Goal: Task Accomplishment & Management: Use online tool/utility

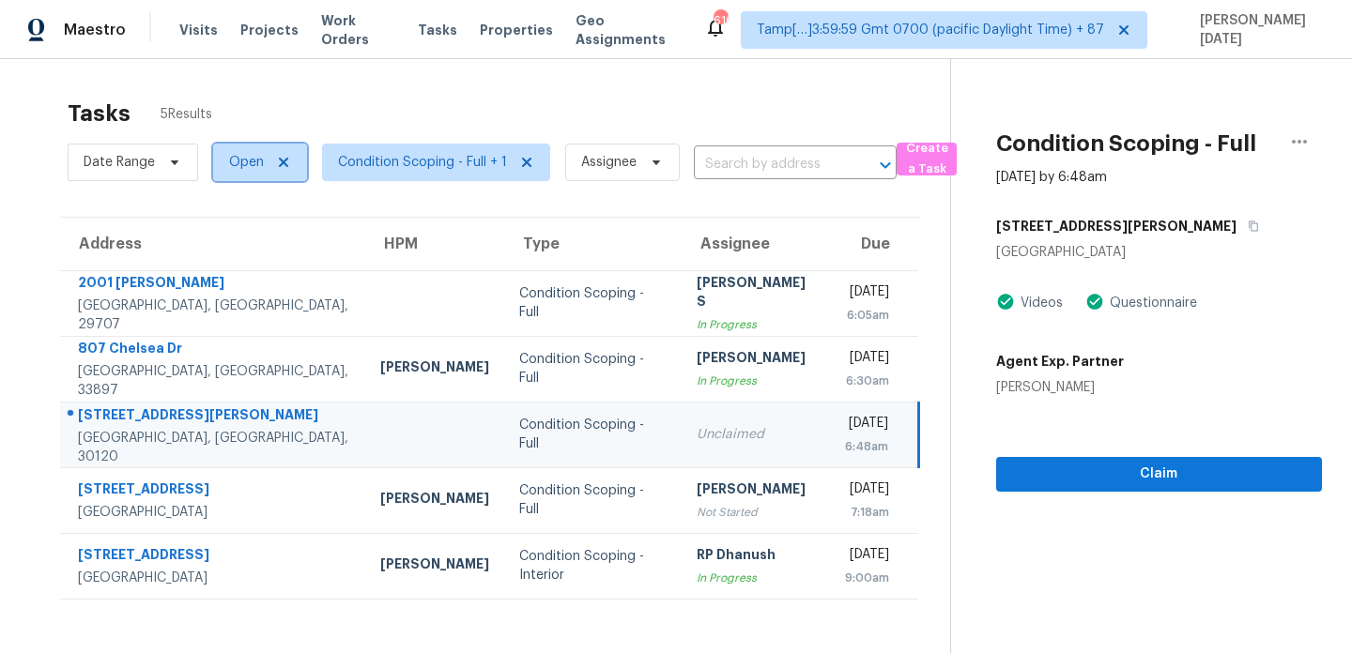
click at [272, 167] on span at bounding box center [280, 162] width 21 height 15
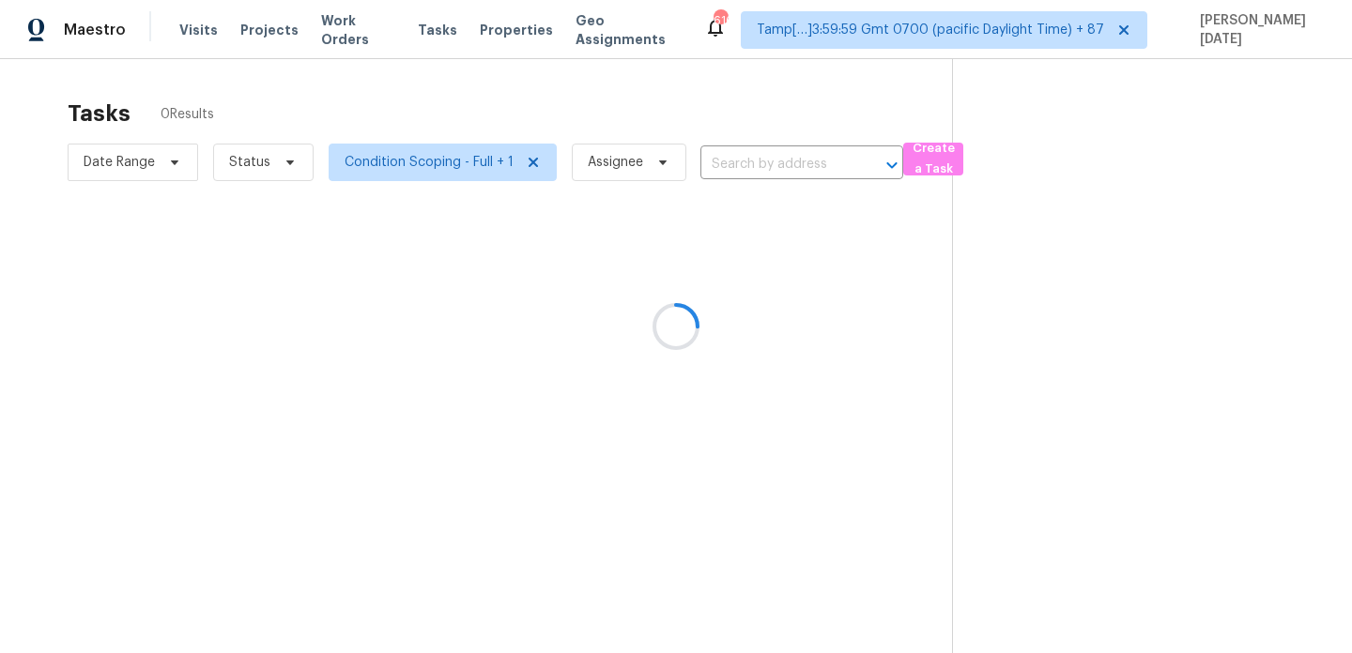
click at [269, 162] on div at bounding box center [676, 326] width 1352 height 653
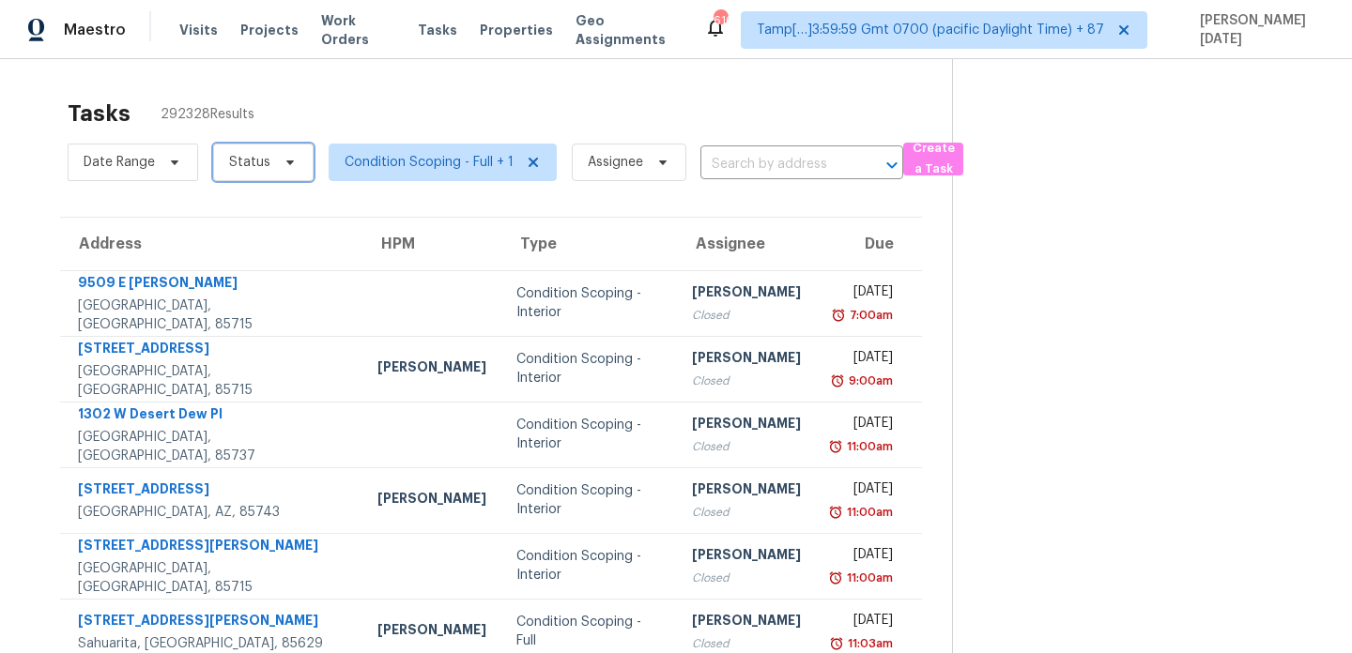
click at [246, 165] on span "Status" at bounding box center [249, 162] width 41 height 19
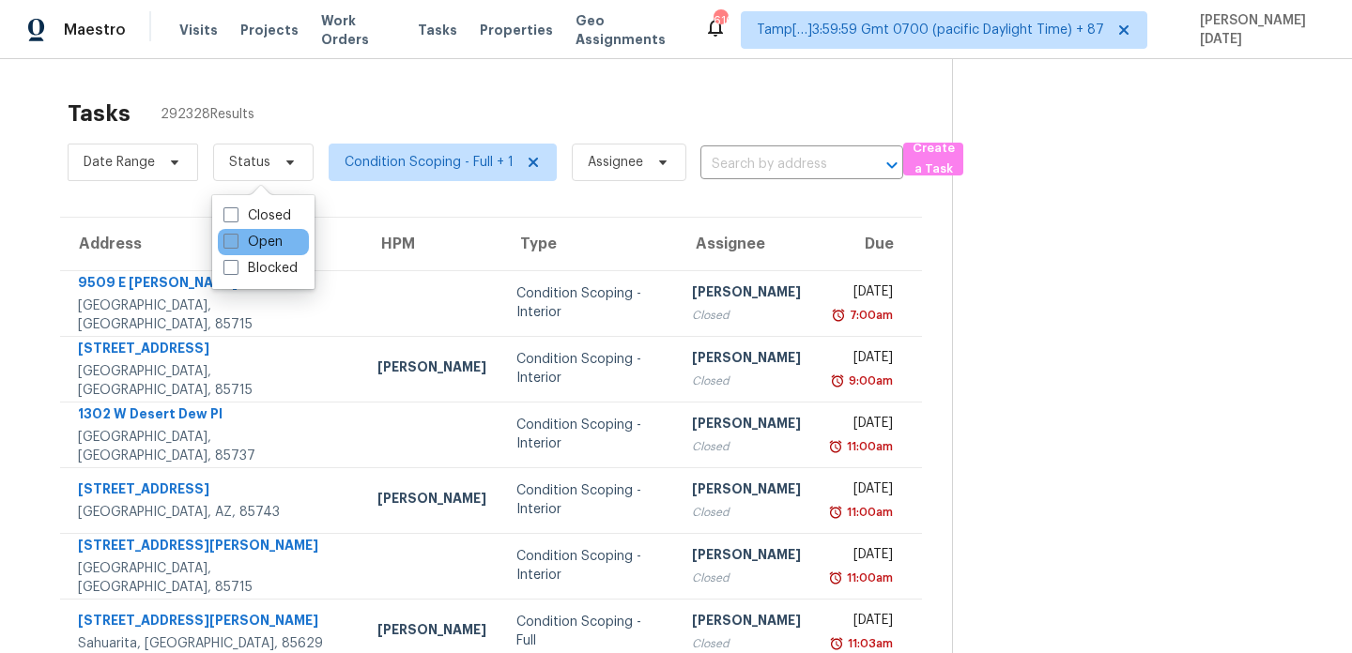
click at [250, 245] on label "Open" at bounding box center [252, 242] width 59 height 19
click at [236, 245] on input "Open" at bounding box center [229, 239] width 12 height 12
checkbox input "true"
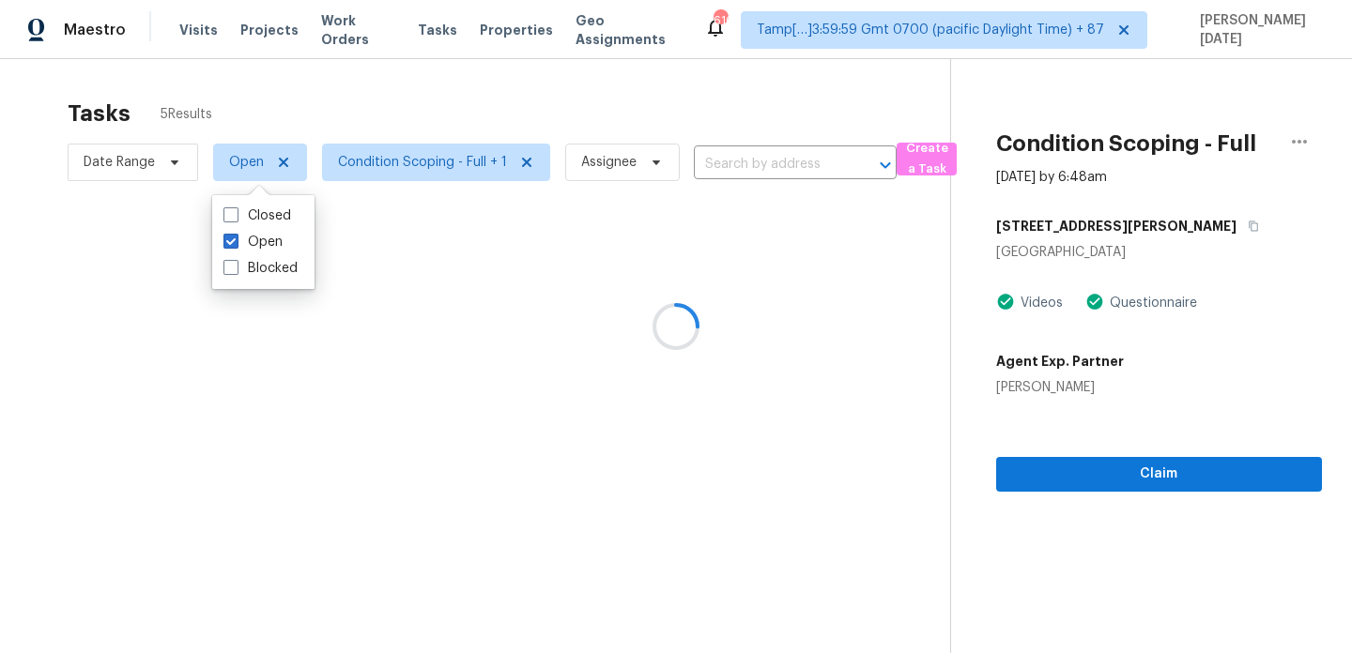
click at [499, 92] on div at bounding box center [676, 326] width 1352 height 653
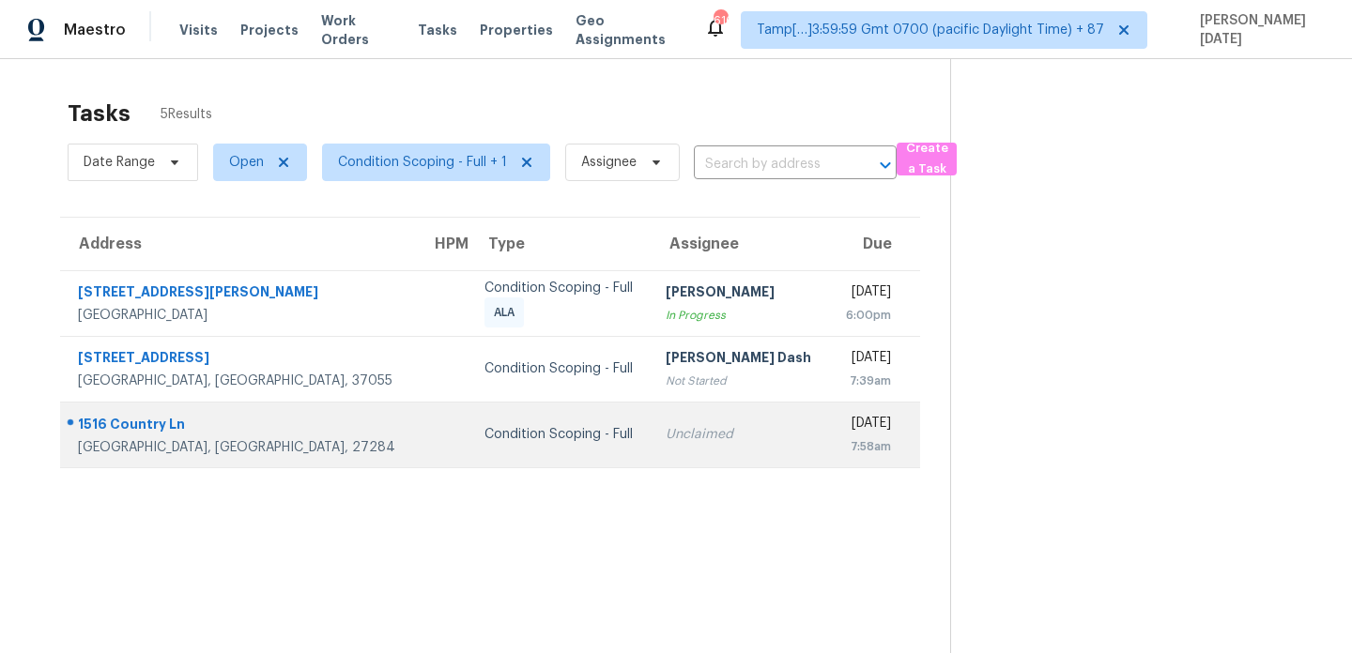
click at [666, 425] on div "Unclaimed" at bounding box center [740, 434] width 148 height 19
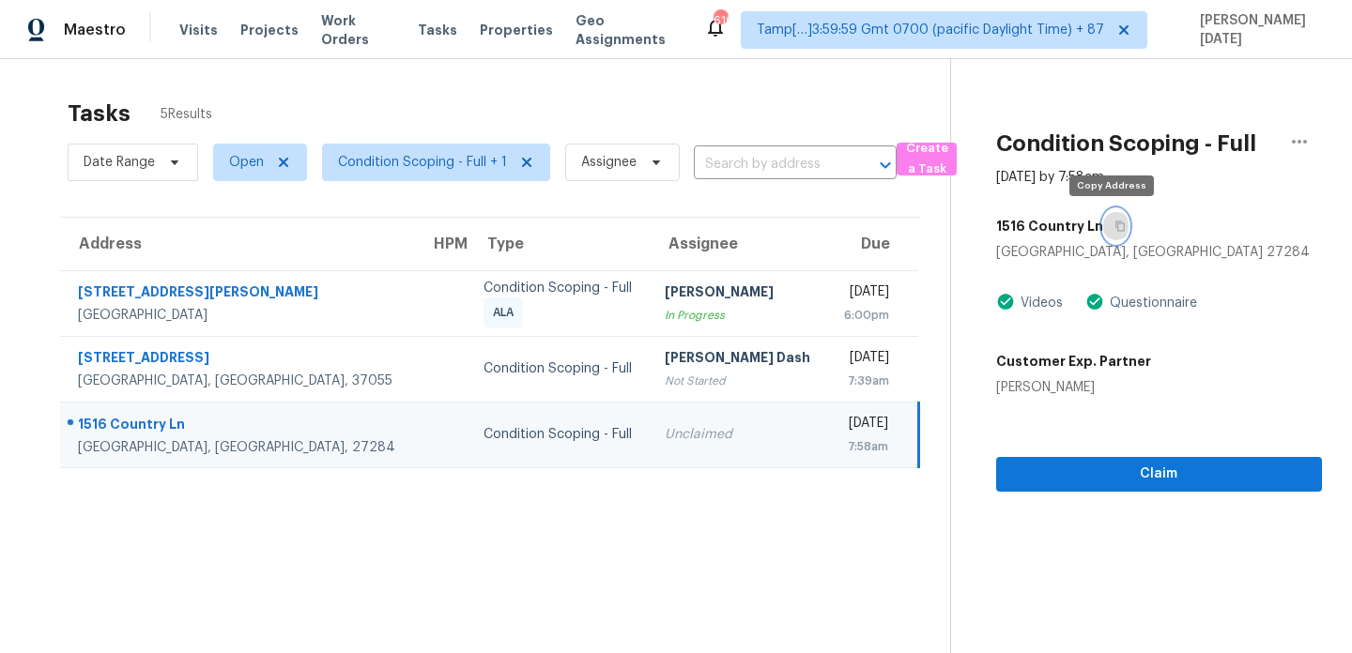
click at [1115, 223] on icon "button" at bounding box center [1119, 227] width 9 height 10
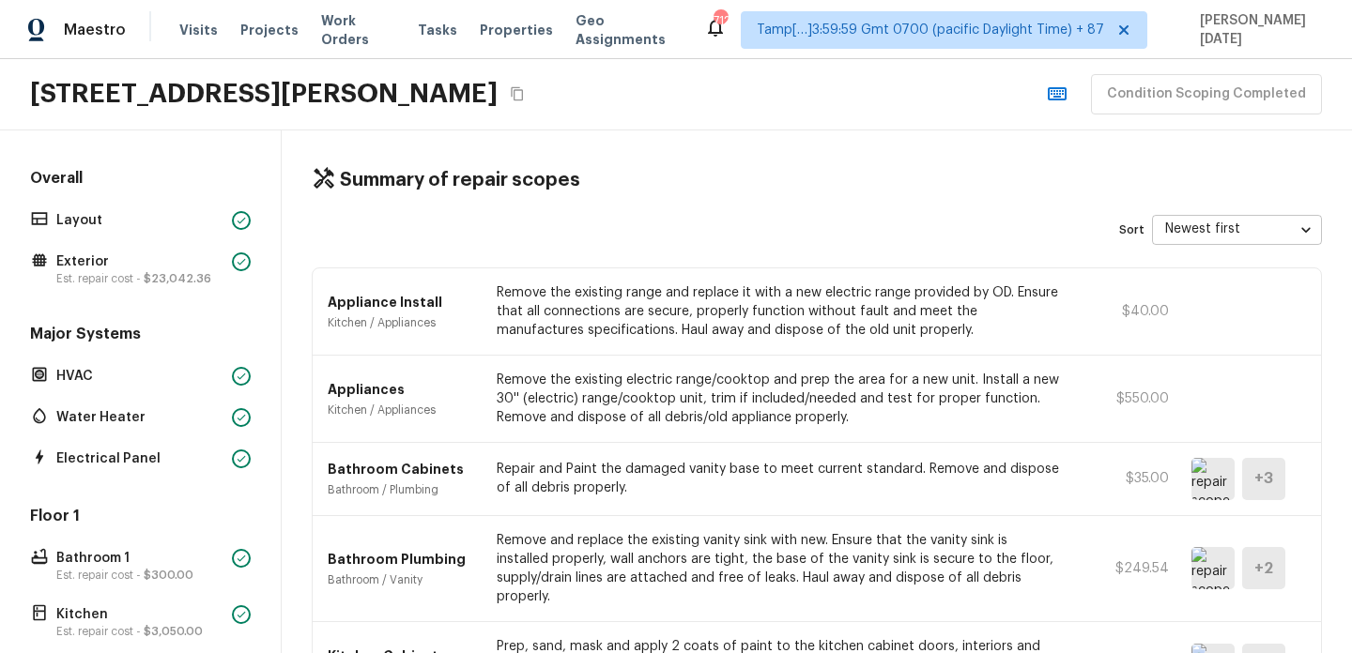
scroll to position [641, 0]
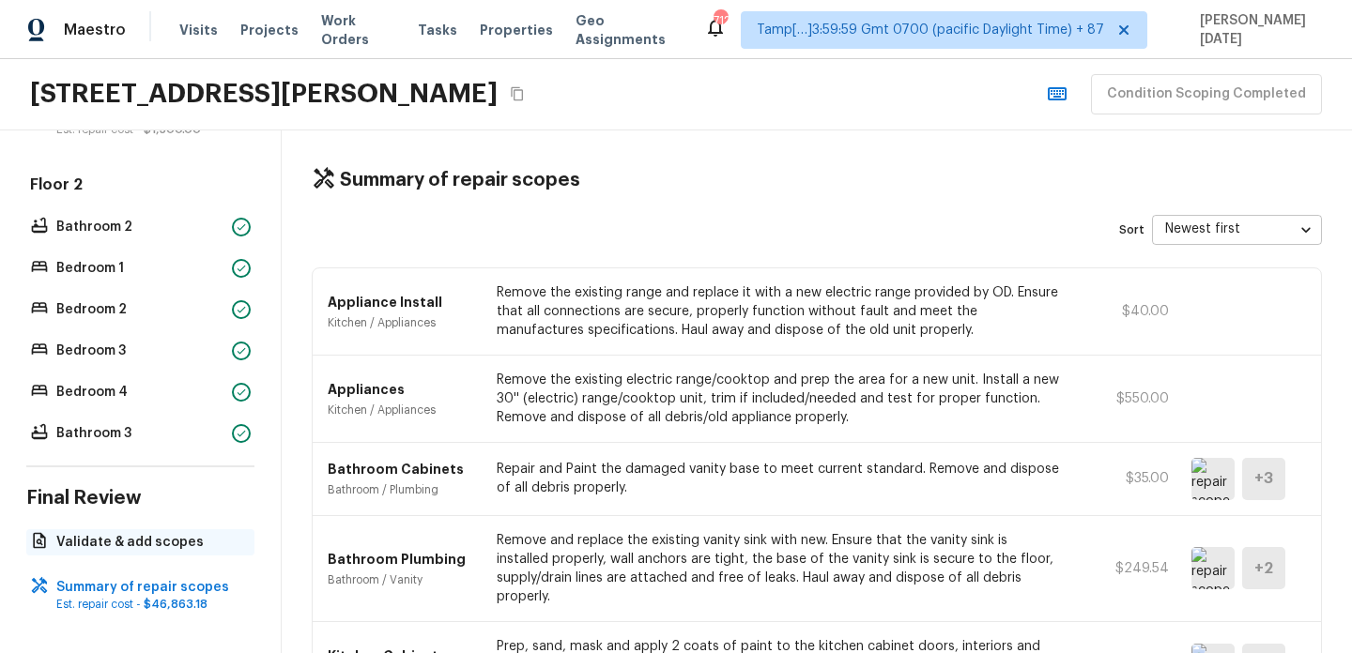
click at [139, 544] on p "Validate & add scopes" at bounding box center [149, 542] width 187 height 19
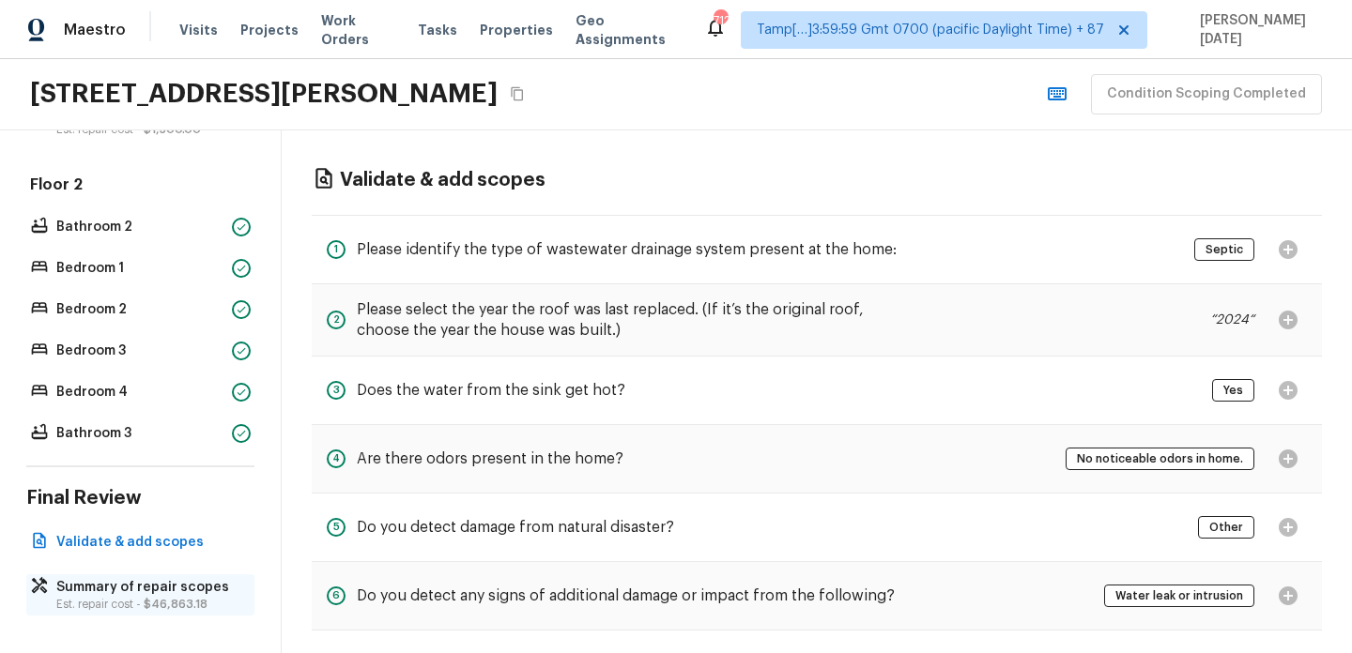
click at [167, 595] on p "Summary of repair scopes" at bounding box center [149, 587] width 187 height 19
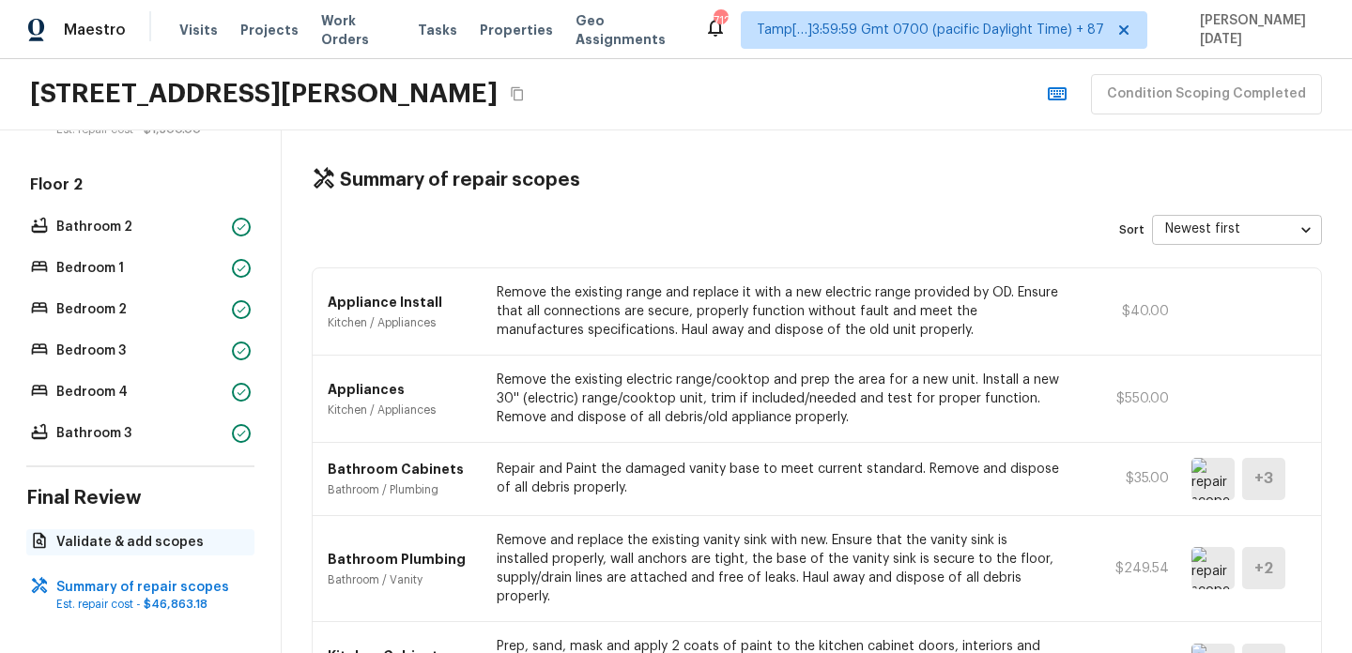
click at [149, 551] on p "Validate & add scopes" at bounding box center [149, 542] width 187 height 19
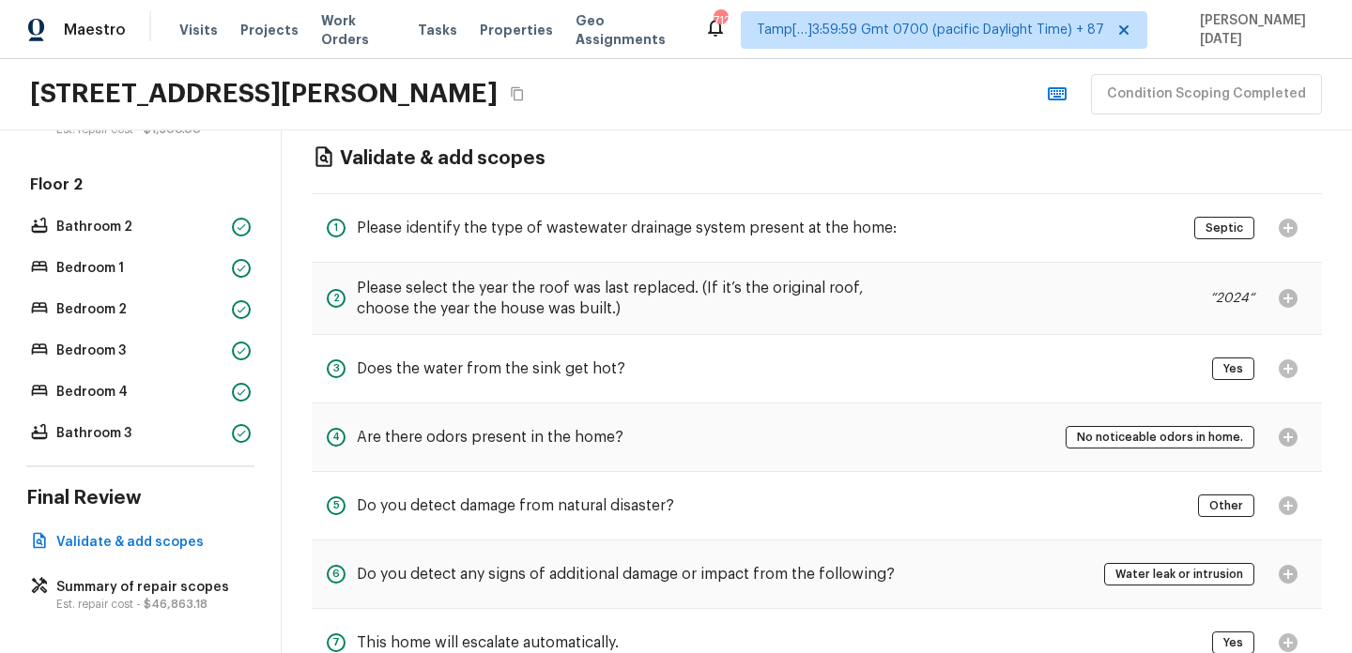
scroll to position [84, 0]
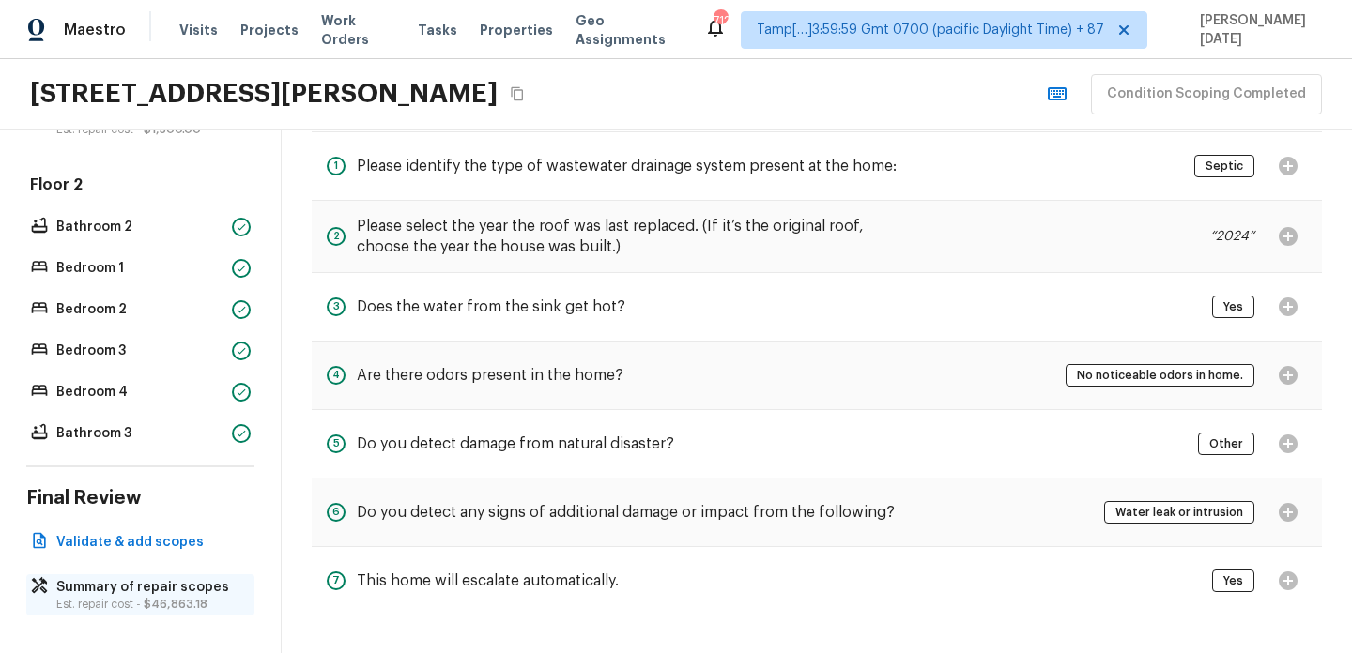
click at [191, 591] on p "Summary of repair scopes" at bounding box center [149, 587] width 187 height 19
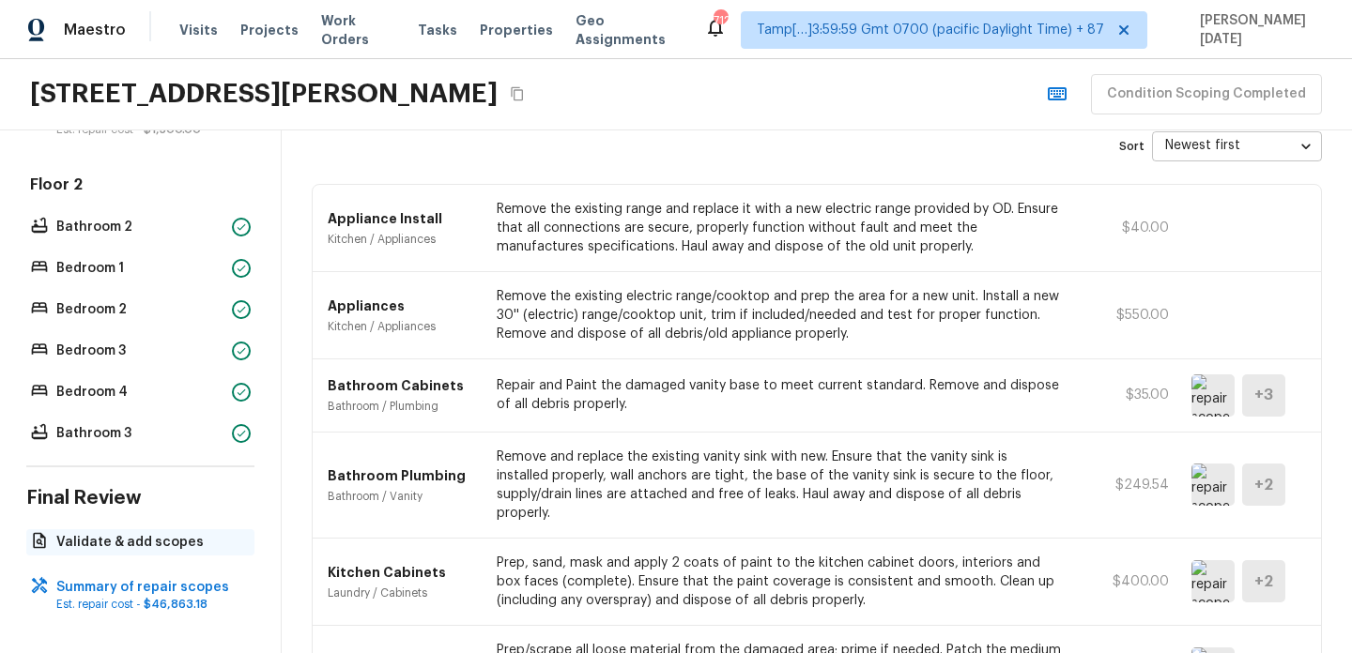
click at [194, 543] on p "Validate & add scopes" at bounding box center [149, 542] width 187 height 19
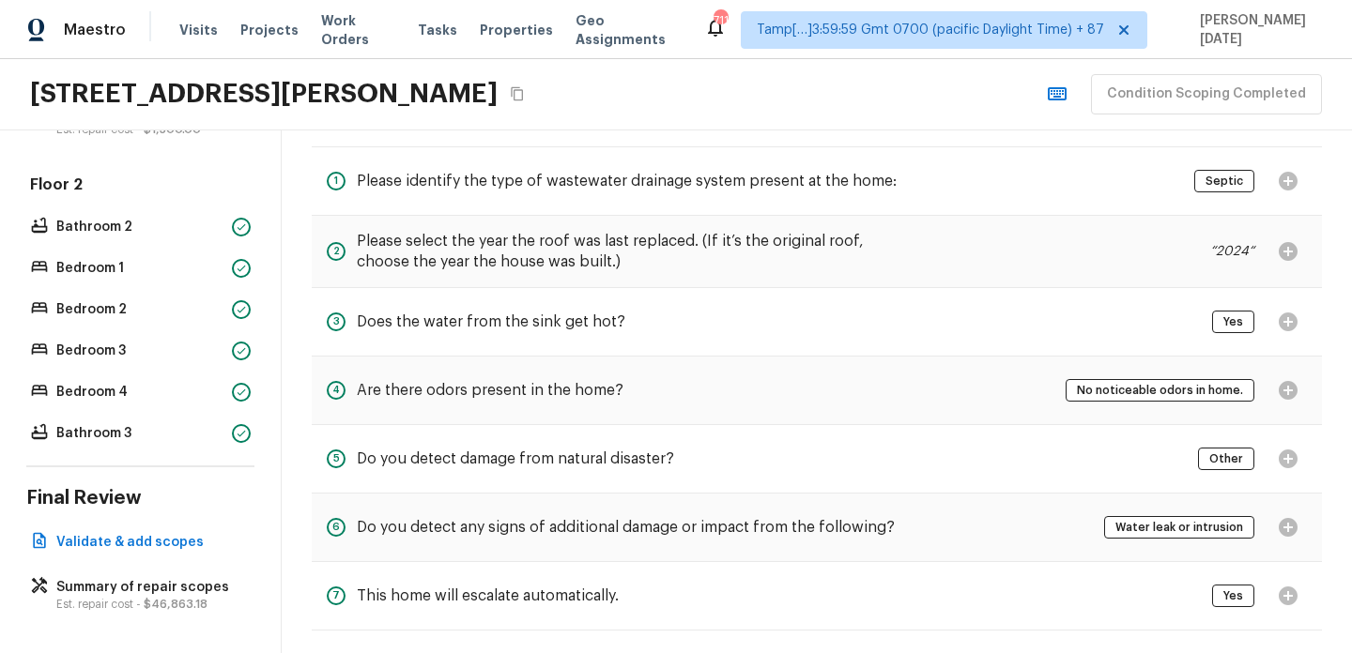
scroll to position [0, 0]
